Goal: Complete application form

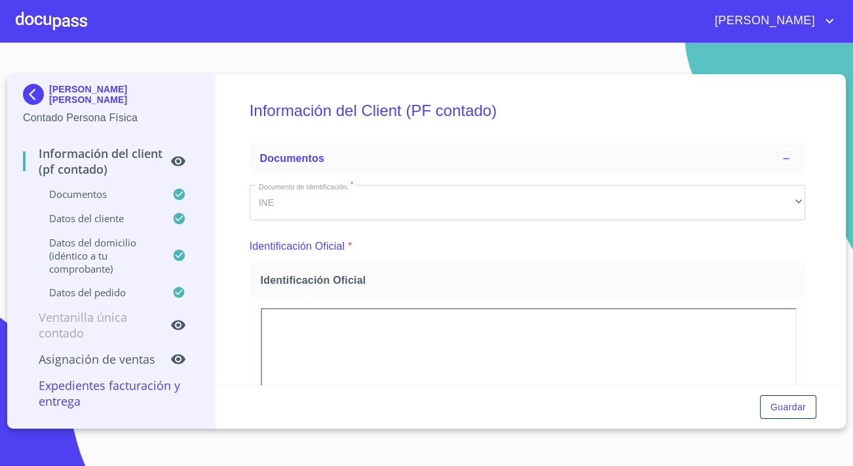
scroll to position [833, 0]
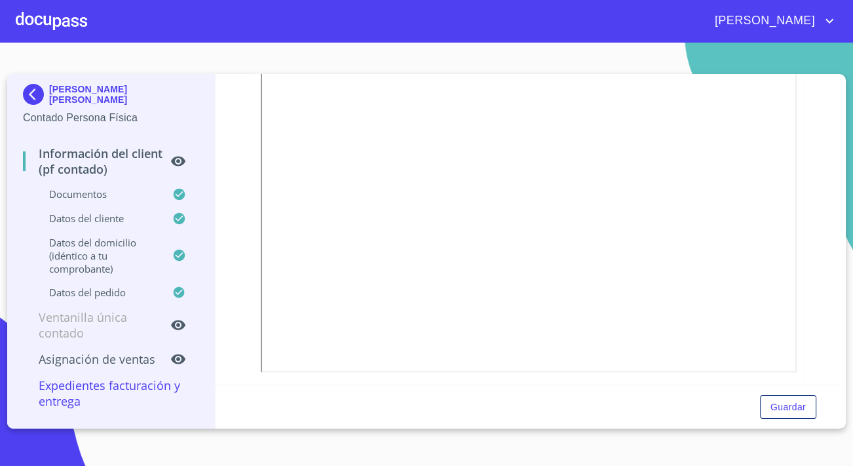
click at [27, 99] on img at bounding box center [36, 94] width 26 height 21
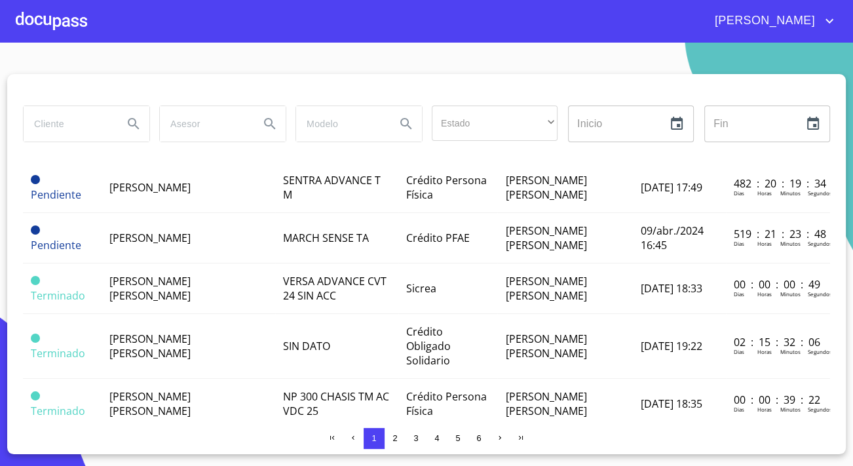
scroll to position [952, 0]
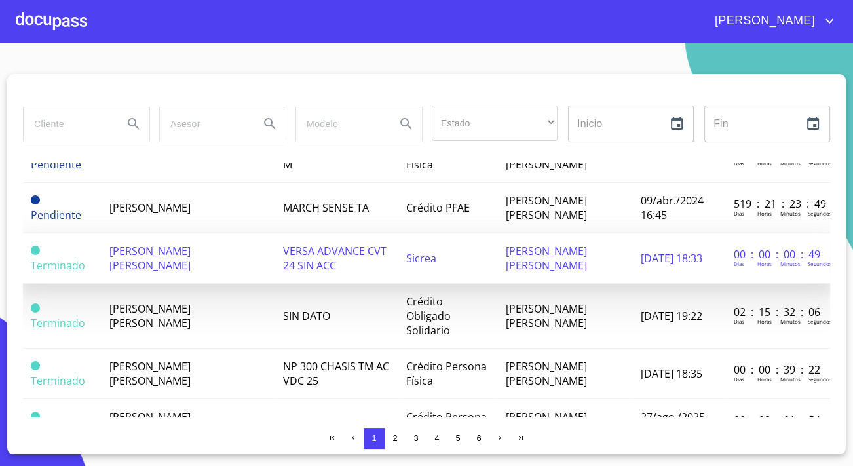
click at [191, 244] on span "[PERSON_NAME] [PERSON_NAME]" at bounding box center [149, 258] width 81 height 29
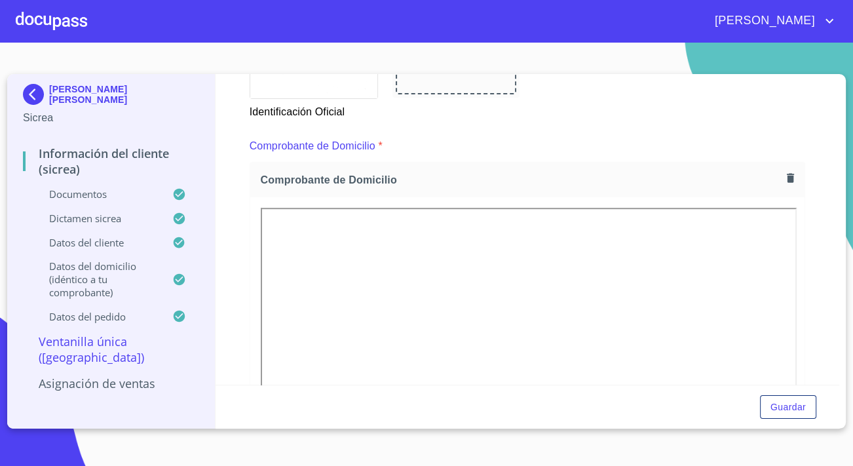
scroll to position [595, 0]
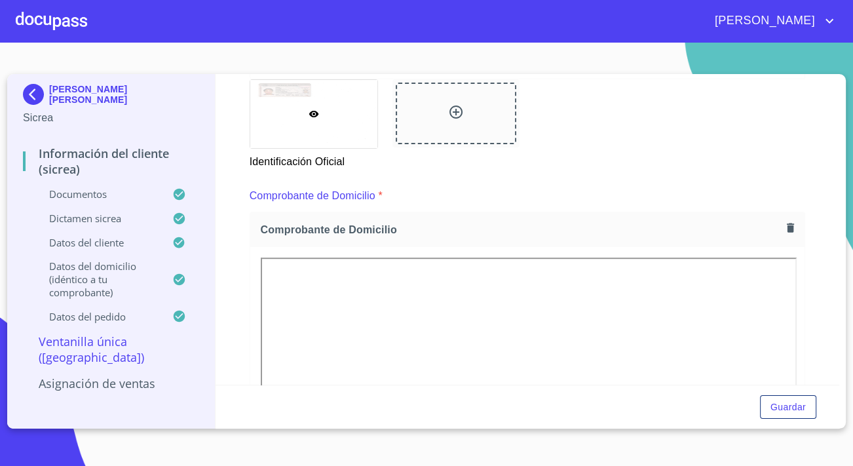
click at [786, 225] on icon "button" at bounding box center [789, 227] width 7 height 9
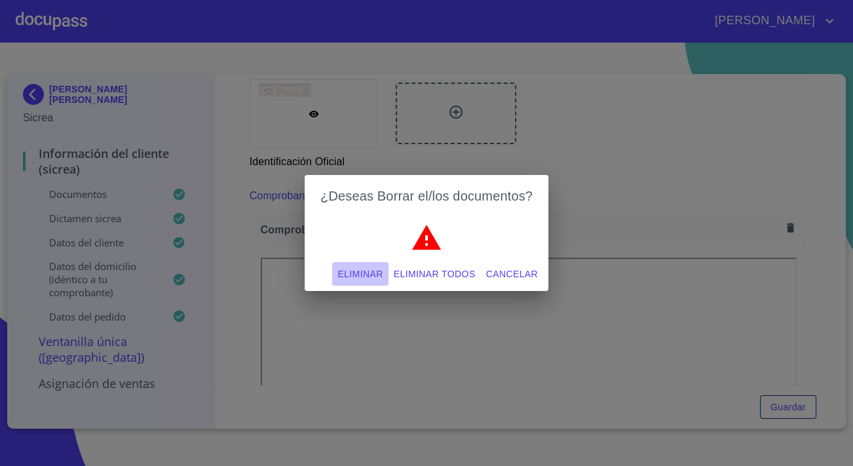
click at [382, 270] on span "Eliminar" at bounding box center [359, 274] width 45 height 16
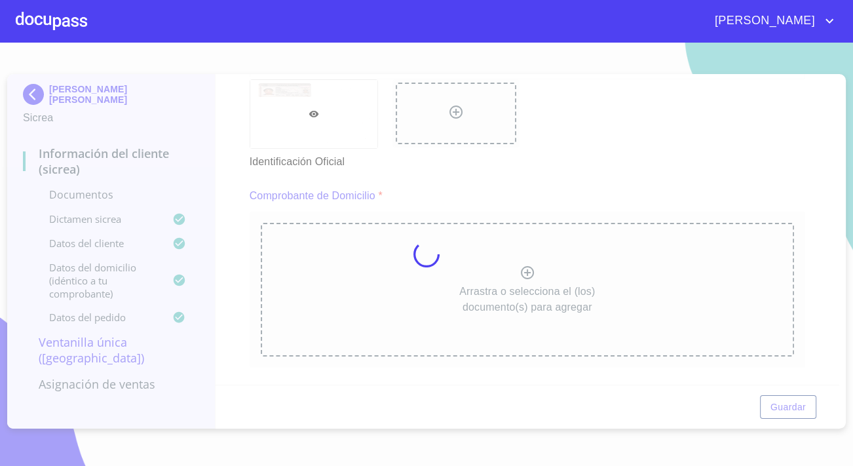
click at [523, 264] on div at bounding box center [426, 254] width 853 height 423
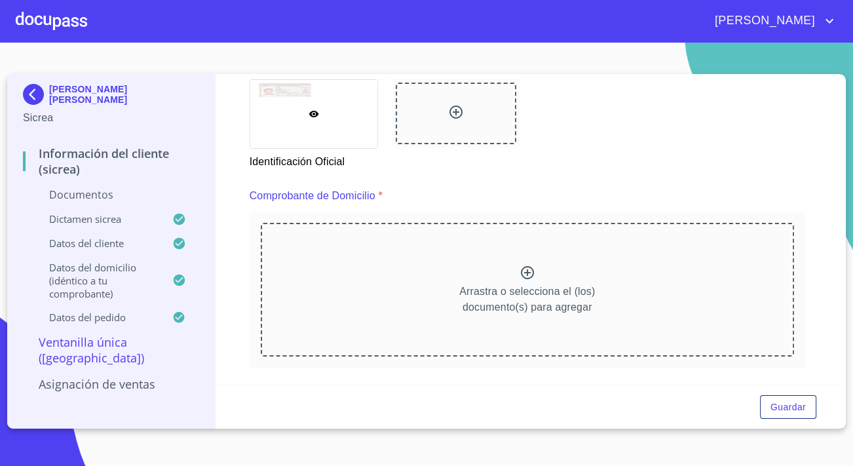
click at [524, 269] on icon at bounding box center [527, 273] width 16 height 16
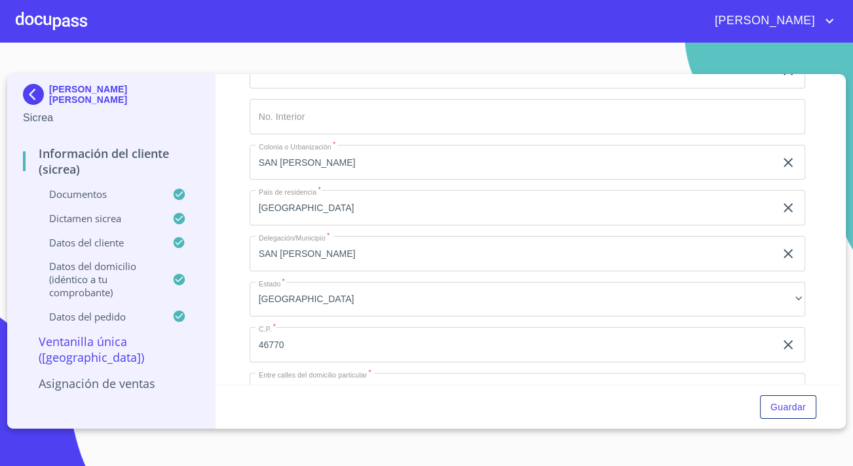
scroll to position [3571, 0]
drag, startPoint x: 386, startPoint y: 242, endPoint x: 183, endPoint y: 247, distance: 203.7
click at [187, 248] on div "[PERSON_NAME] [PERSON_NAME] Sicrea Información del Cliente (Sicrea) Documentos …" at bounding box center [423, 251] width 832 height 354
paste input "T DODET 2960 T B D 31"
drag, startPoint x: 295, startPoint y: 247, endPoint x: 317, endPoint y: 247, distance: 21.6
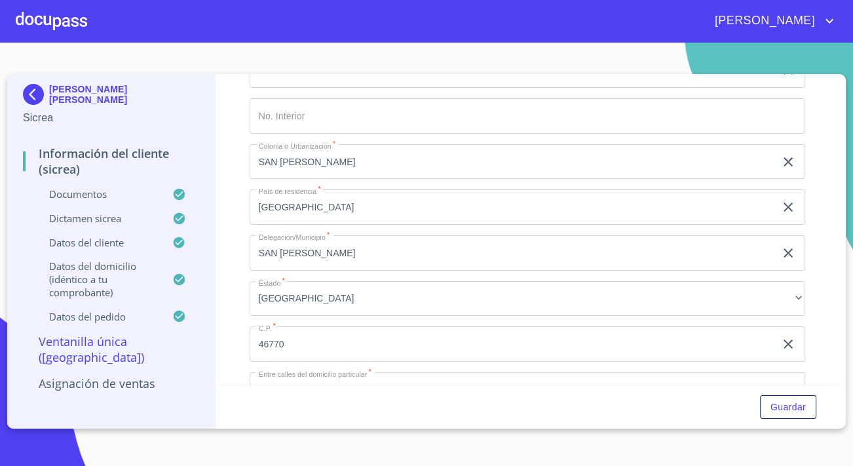
click at [317, 43] on input "T DODET 2960 T B D 31" at bounding box center [511, 24] width 525 height 35
click at [318, 43] on input "T DODET 2960 T B D 31" at bounding box center [511, 24] width 525 height 35
drag, startPoint x: 318, startPoint y: 247, endPoint x: 307, endPoint y: 249, distance: 10.8
click at [307, 43] on input "T DODET 2960 T B D 31" at bounding box center [511, 24] width 525 height 35
click at [355, 43] on input "T DODET 2960 T B D 31" at bounding box center [511, 24] width 525 height 35
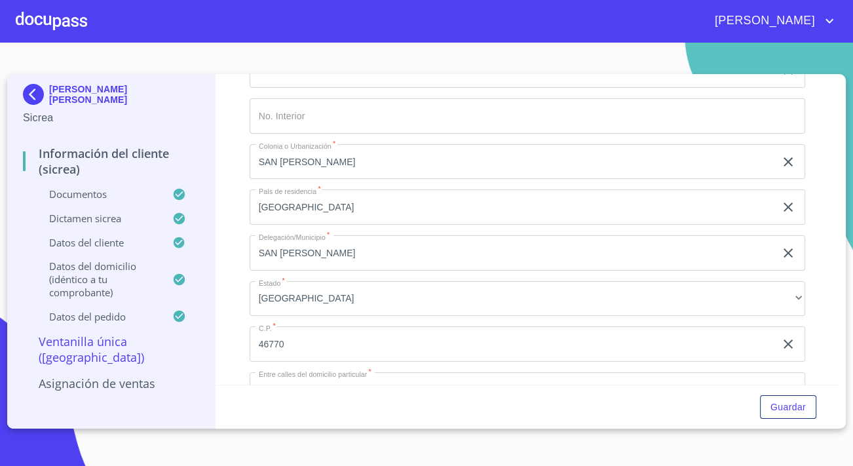
drag, startPoint x: 355, startPoint y: 246, endPoint x: 305, endPoint y: 250, distance: 50.0
click at [305, 43] on input "T DODET 2960 T B D 31" at bounding box center [511, 24] width 525 height 35
type input "T DODET"
drag, startPoint x: 306, startPoint y: 284, endPoint x: 253, endPoint y: 287, distance: 53.2
click at [253, 88] on input "70" at bounding box center [511, 70] width 525 height 35
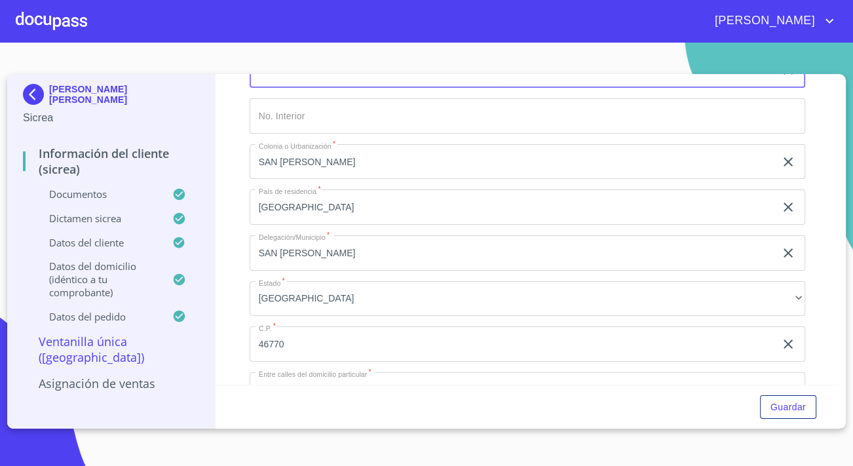
paste input "2960 T B D 31"
drag, startPoint x: 281, startPoint y: 290, endPoint x: 314, endPoint y: 289, distance: 32.8
click at [314, 88] on input "2960 T B D 31" at bounding box center [511, 70] width 525 height 35
type input "2960"
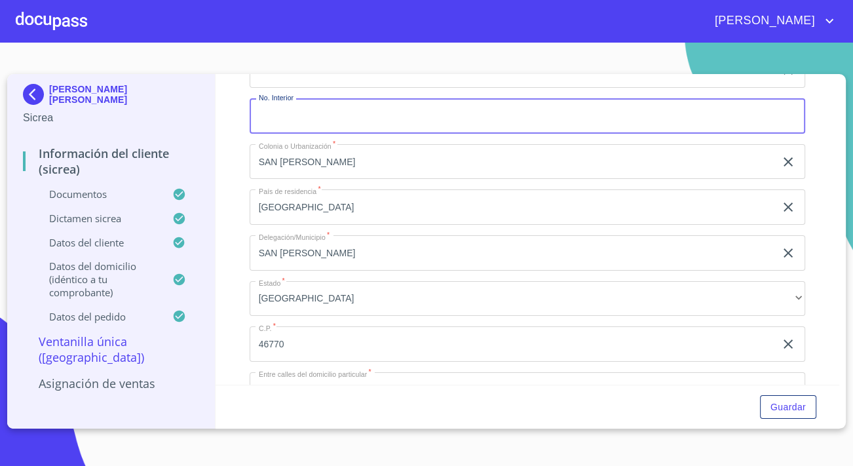
click at [309, 134] on input "Documento de identificación.   *" at bounding box center [526, 115] width 555 height 35
paste input "T B D 31"
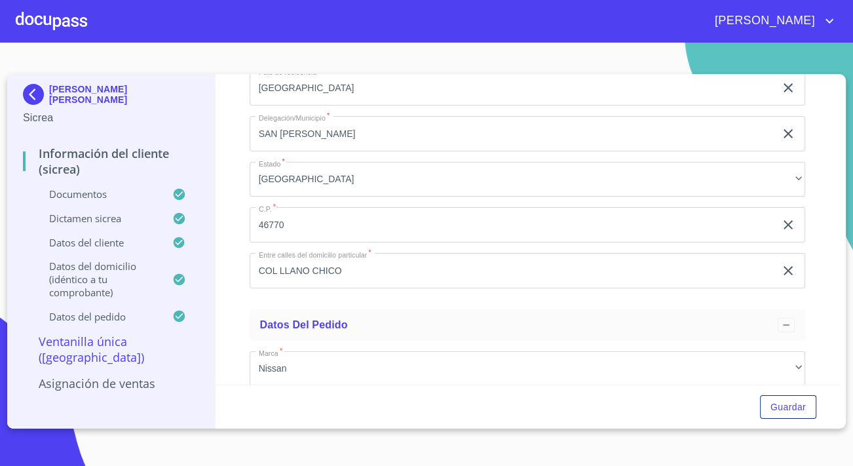
scroll to position [3750, 0]
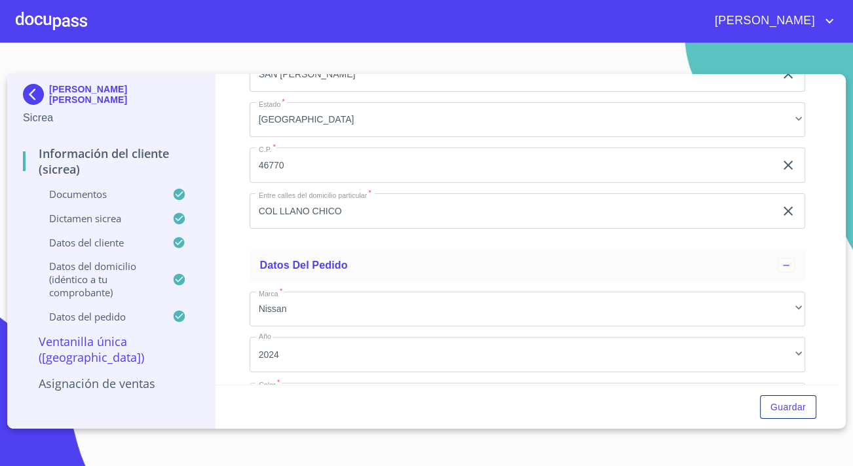
type input "T B D 31"
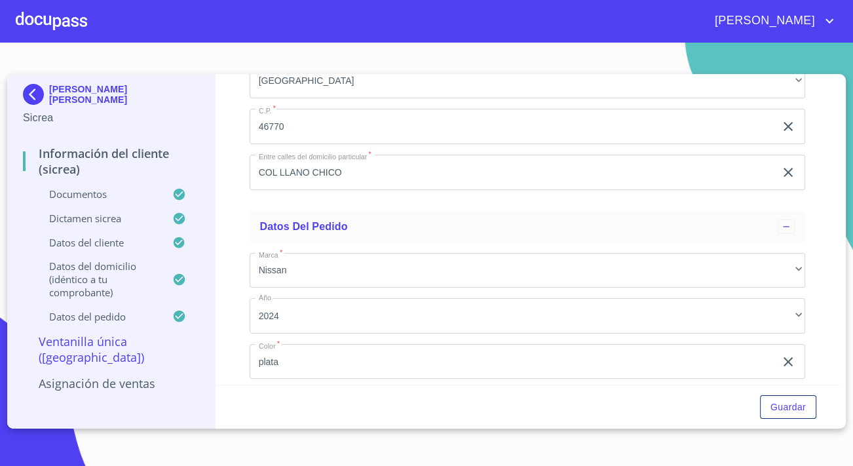
scroll to position [3810, 0]
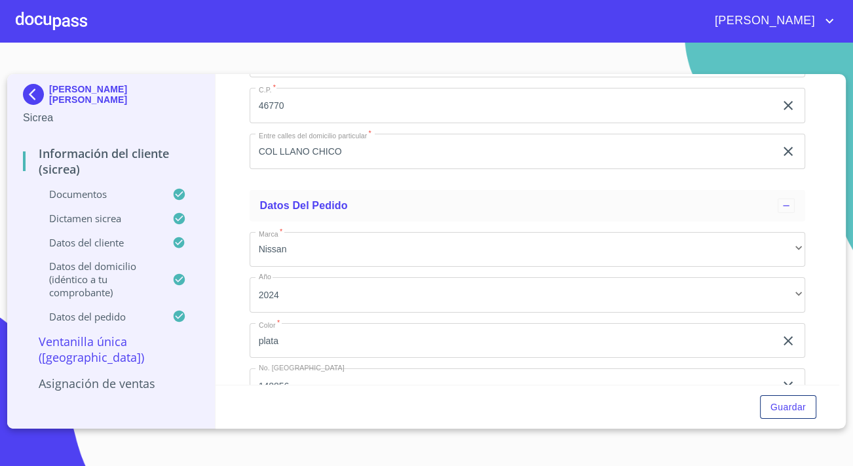
drag, startPoint x: 376, startPoint y: 234, endPoint x: 214, endPoint y: 234, distance: 161.7
click at [214, 234] on div "[PERSON_NAME] [PERSON_NAME] Sicrea Información del Cliente (Sicrea) Documentos …" at bounding box center [423, 251] width 832 height 354
type input "san [PERSON_NAME] tlaquepaque"
drag, startPoint x: 367, startPoint y: 145, endPoint x: 185, endPoint y: 145, distance: 182.0
click at [185, 145] on div "[PERSON_NAME] [PERSON_NAME] Sicrea Información del Cliente (Sicrea) Documentos …" at bounding box center [423, 251] width 832 height 354
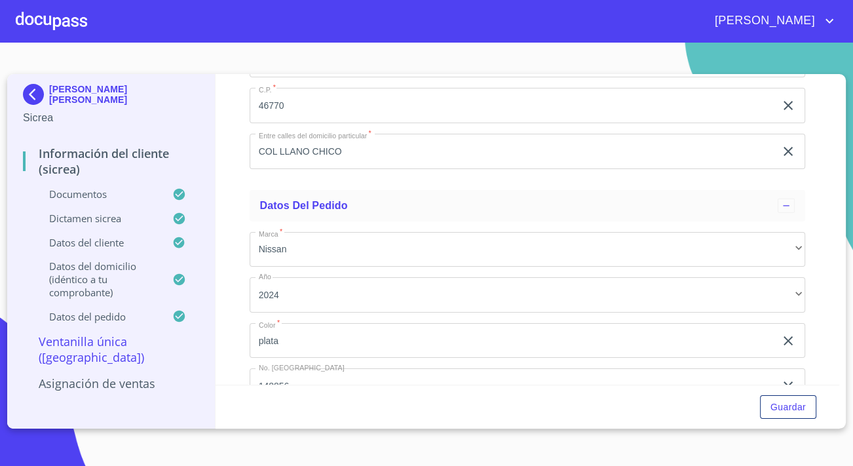
type input "san [PERSON_NAME] del sauz"
click at [305, 123] on input "46770" at bounding box center [511, 105] width 525 height 35
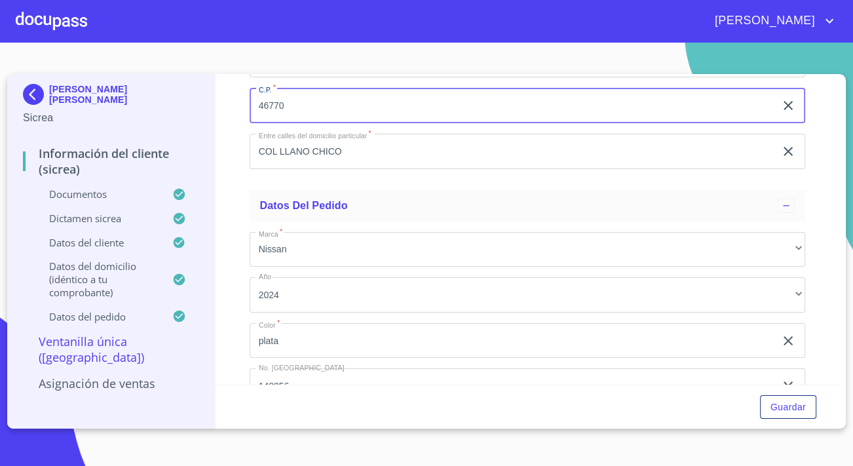
scroll to position [3853, 0]
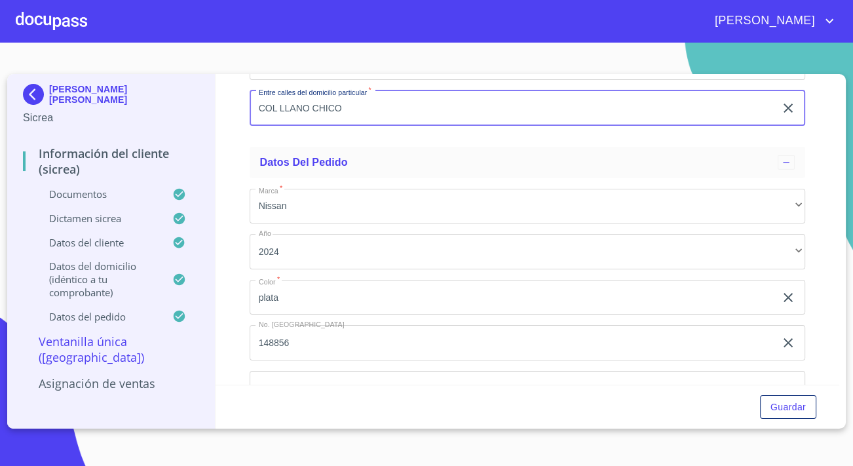
drag, startPoint x: 327, startPoint y: 380, endPoint x: 214, endPoint y: 367, distance: 113.4
click at [214, 367] on div "[PERSON_NAME] [PERSON_NAME] Sicrea Información del Cliente (Sicrea) Documentos …" at bounding box center [423, 251] width 832 height 354
paste input "ON PATRIA"
type input "[PERSON_NAME]"
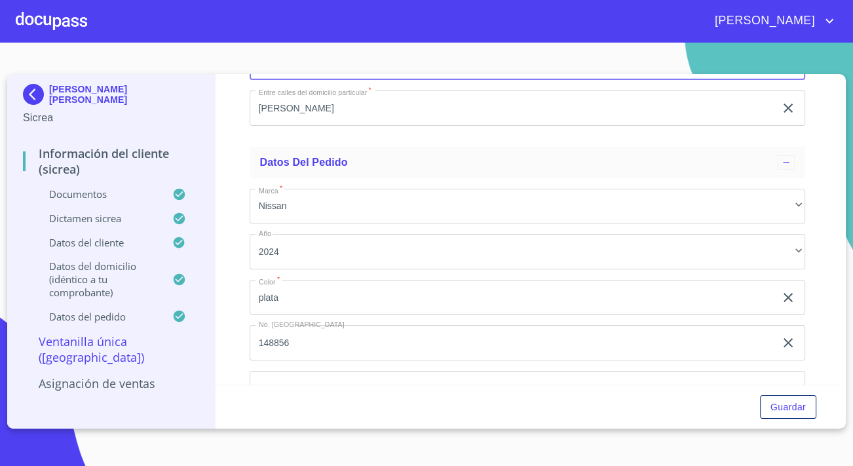
drag, startPoint x: 289, startPoint y: 282, endPoint x: 216, endPoint y: 290, distance: 73.8
click at [216, 290] on div "Información del Cliente (Sicrea) Documentos Documento de identificación.   * IN…" at bounding box center [527, 229] width 624 height 310
type input "44987"
click at [792, 399] on span "Guardar" at bounding box center [787, 407] width 35 height 16
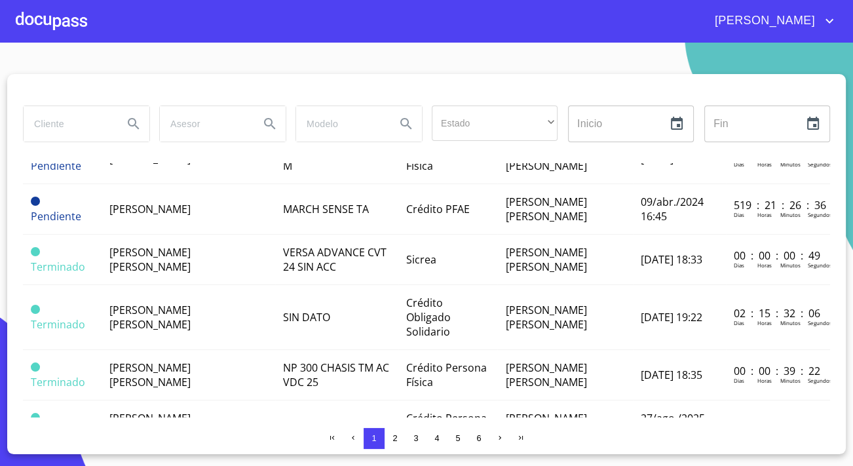
scroll to position [952, 0]
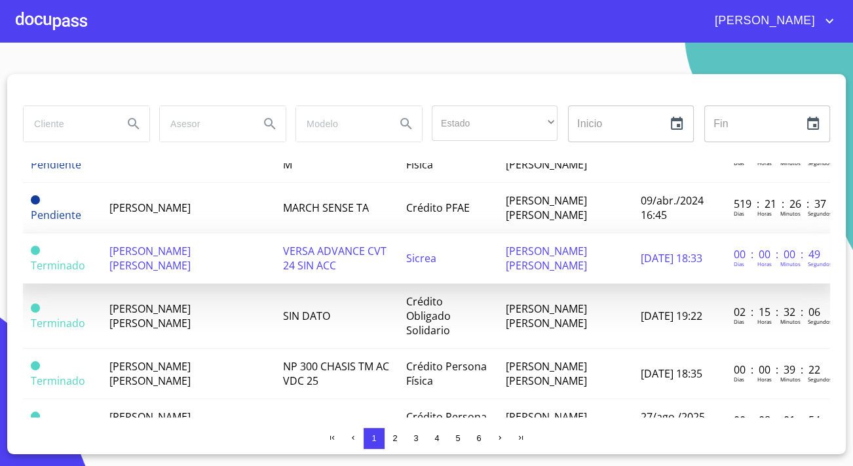
click at [177, 244] on span "[PERSON_NAME] [PERSON_NAME]" at bounding box center [149, 258] width 81 height 29
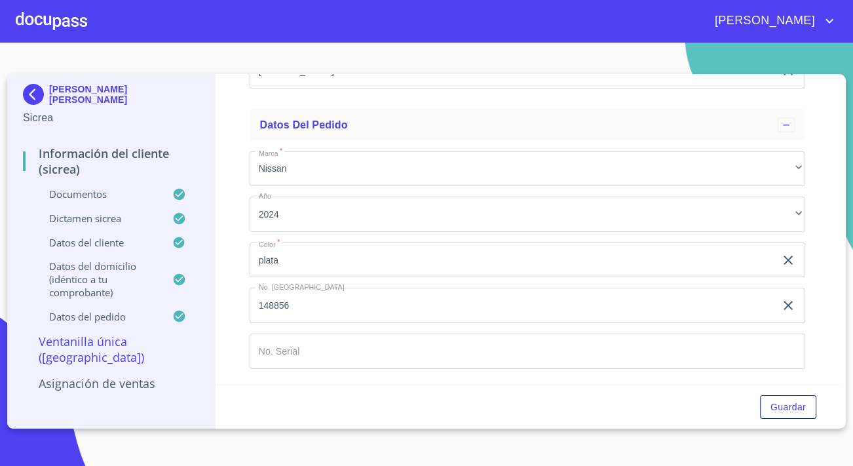
scroll to position [4112, 0]
